Goal: Check status: Check status

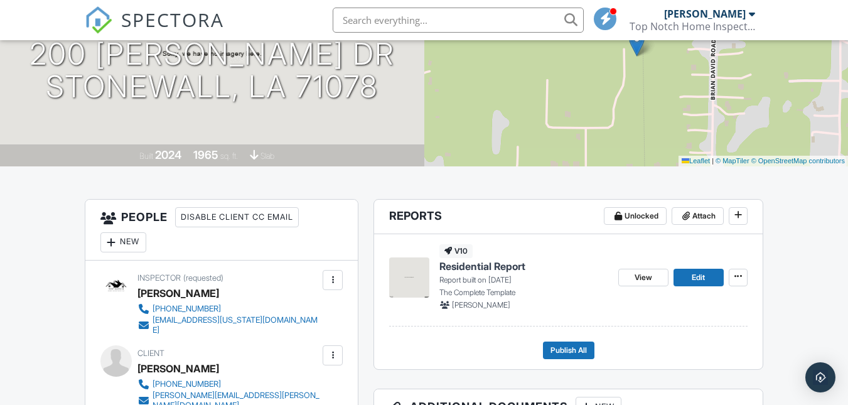
scroll to position [293, 0]
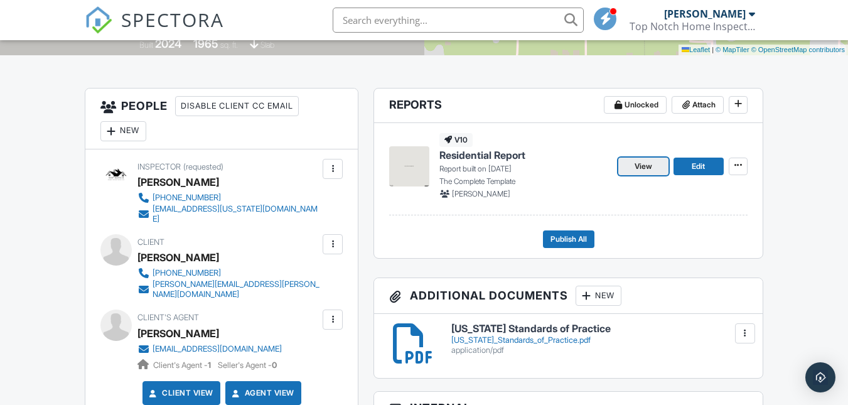
click at [640, 173] on span "View" at bounding box center [643, 166] width 18 height 13
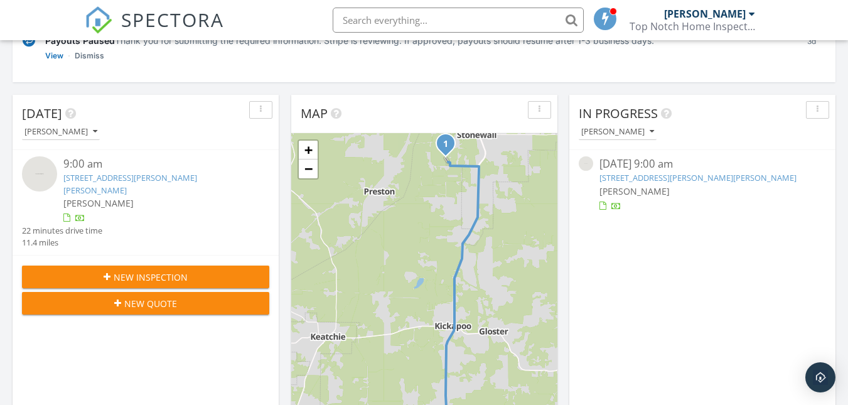
scroll to position [209, 0]
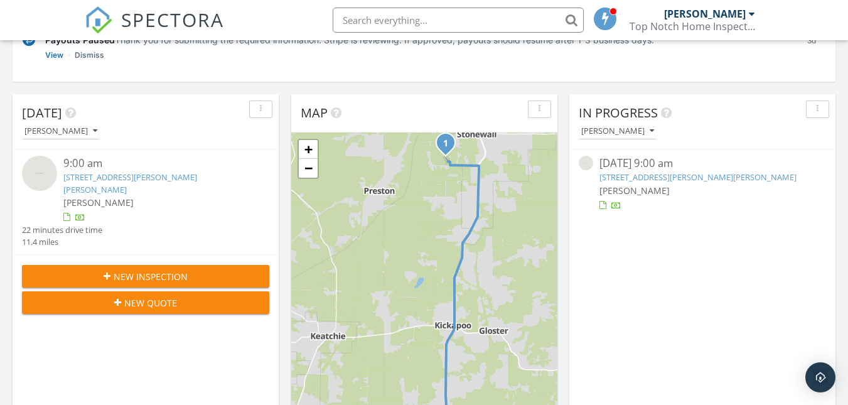
click at [129, 178] on link "[STREET_ADDRESS][PERSON_NAME][PERSON_NAME]" at bounding box center [130, 182] width 134 height 23
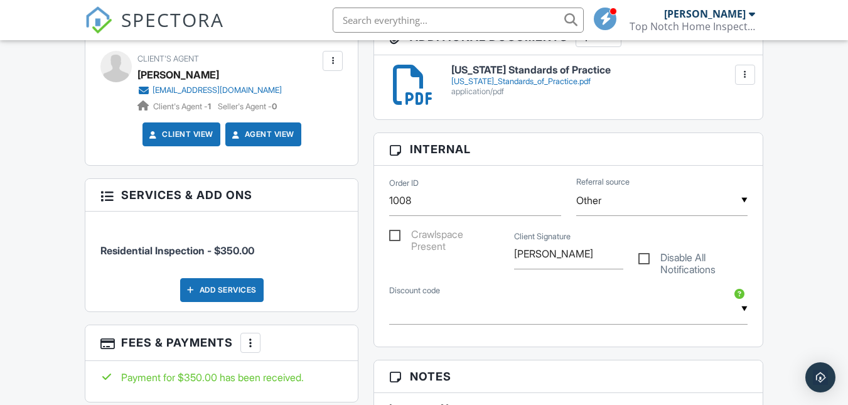
scroll to position [548, 0]
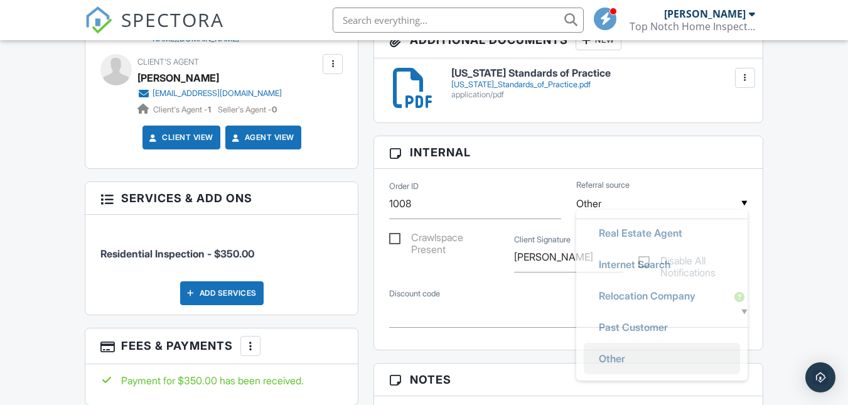
click at [741, 210] on input "Other" at bounding box center [661, 203] width 171 height 31
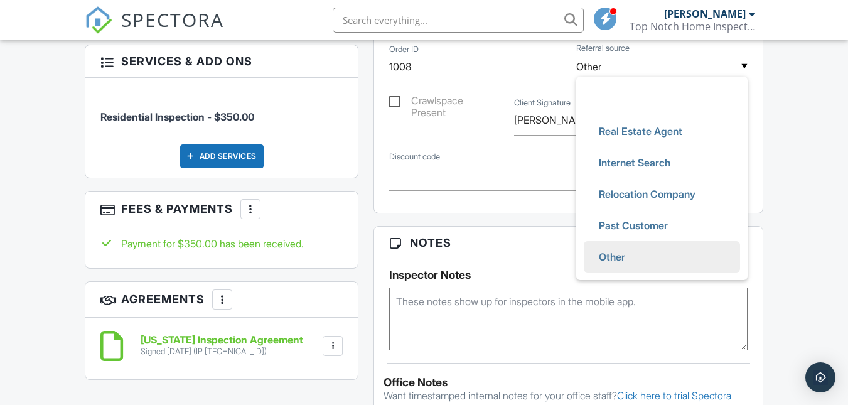
scroll to position [686, 0]
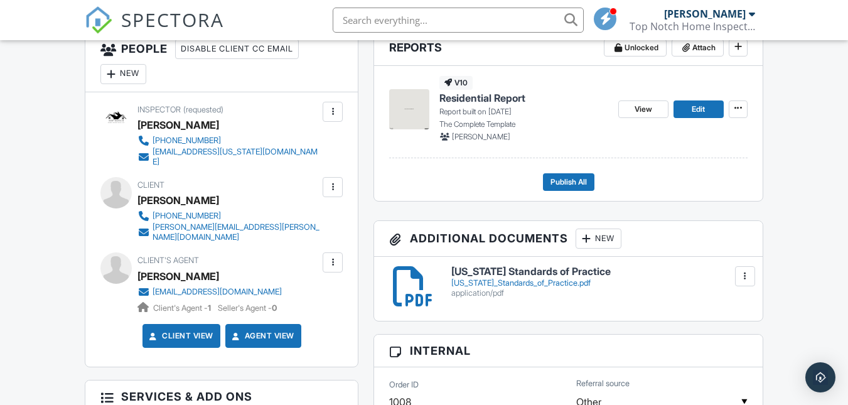
scroll to position [348, 0]
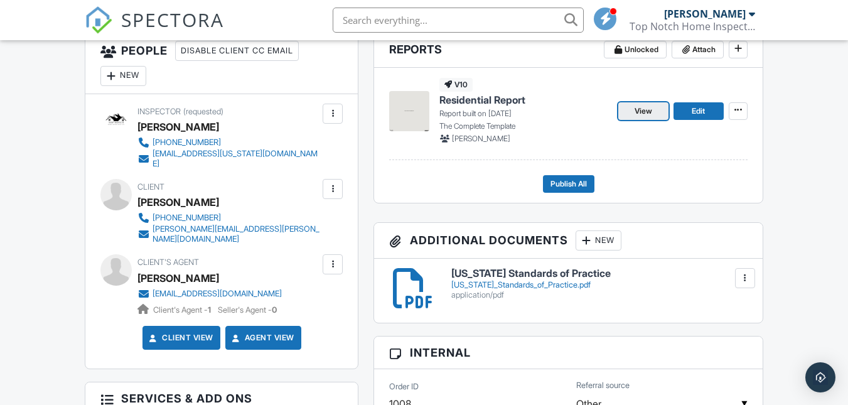
click at [637, 117] on span "View" at bounding box center [643, 111] width 18 height 13
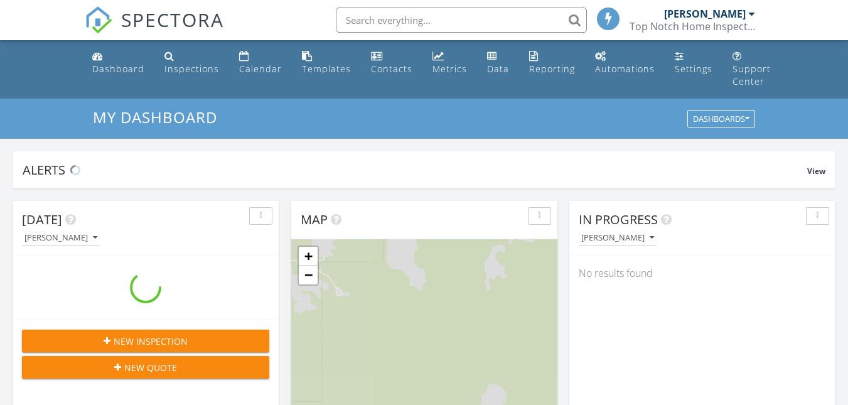
scroll to position [1162, 867]
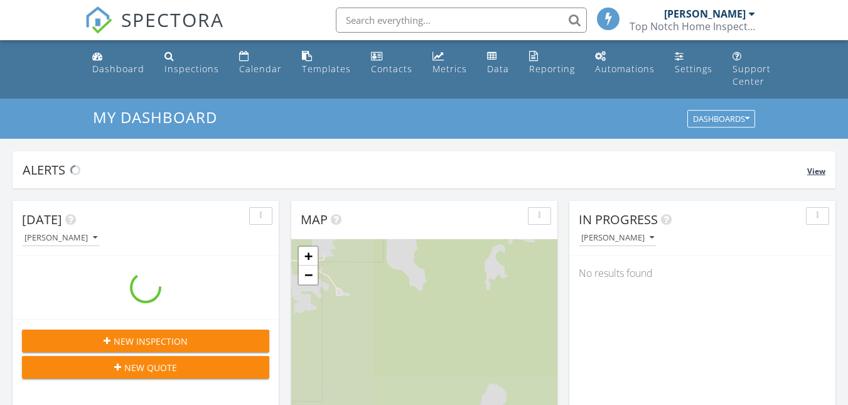
scroll to position [6, 6]
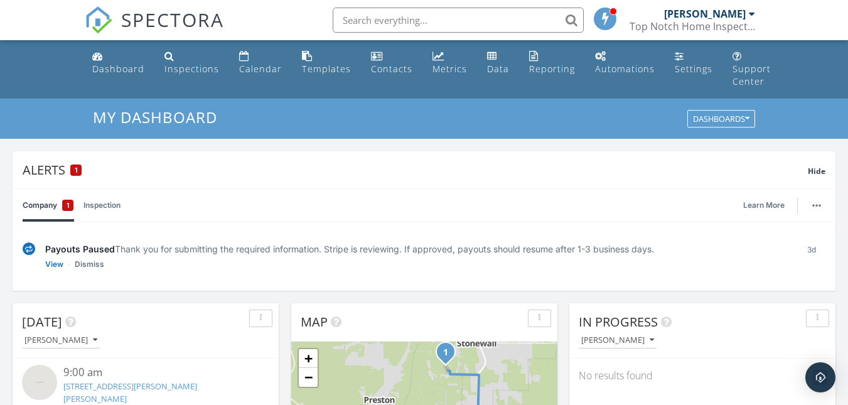
click at [85, 383] on link "200 Gilmer Dr, Stonewall, LA 71078" at bounding box center [130, 391] width 134 height 23
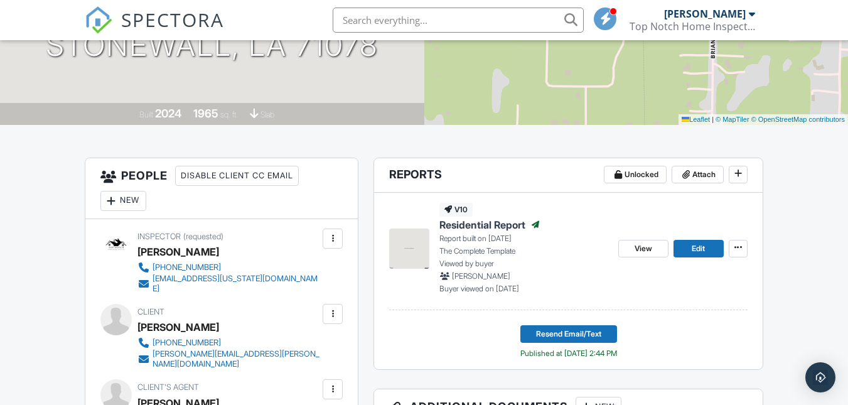
scroll to position [219, 0]
